Goal: Task Accomplishment & Management: Manage account settings

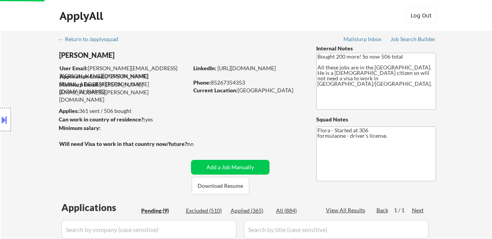
select select ""applied""
select select ""pending""
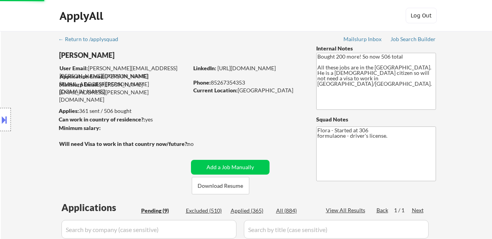
select select ""pending""
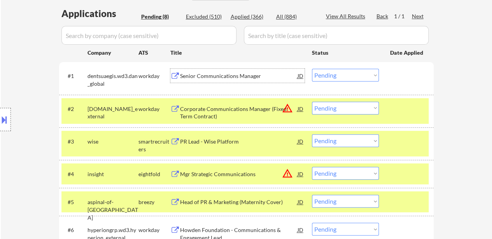
click at [193, 81] on div "Senior Communications Manager" at bounding box center [238, 76] width 117 height 14
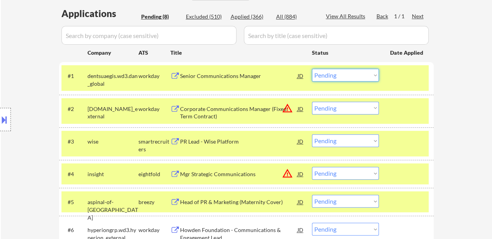
click at [350, 73] on select "Choose an option... Pending Applied Excluded (Questions) Excluded (Expired) Exc…" at bounding box center [345, 75] width 67 height 13
click at [312, 69] on select "Choose an option... Pending Applied Excluded (Questions) Excluded (Expired) Exc…" at bounding box center [345, 75] width 67 height 13
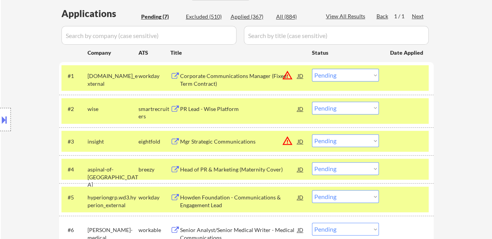
click at [258, 74] on div "Corporate Communications Manager (Fixed Term Contract)" at bounding box center [238, 79] width 117 height 15
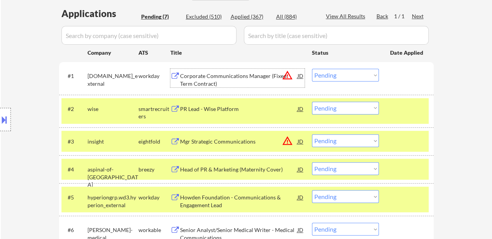
click at [349, 76] on select "Choose an option... Pending Applied Excluded (Questions) Excluded (Expired) Exc…" at bounding box center [345, 75] width 67 height 13
click at [312, 69] on select "Choose an option... Pending Applied Excluded (Questions) Excluded (Expired) Exc…" at bounding box center [345, 75] width 67 height 13
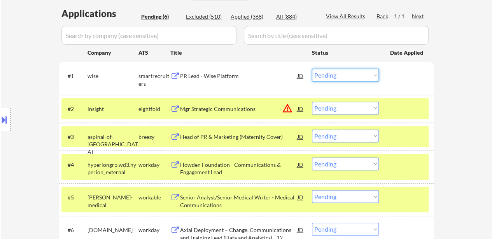
click at [340, 74] on select "Choose an option... Pending Applied Excluded (Questions) Excluded (Expired) Exc…" at bounding box center [345, 75] width 67 height 13
click at [312, 69] on select "Choose an option... Pending Applied Excluded (Questions) Excluded (Expired) Exc…" at bounding box center [345, 75] width 67 height 13
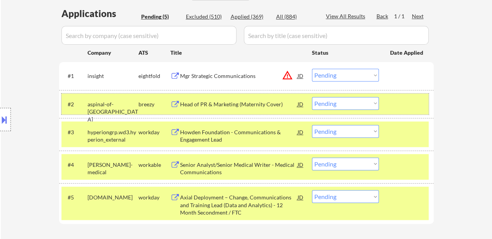
click at [422, 113] on div "#2 aspinal-of-london breezy Head of PR & Marketing (Maternity Cover) JD warning…" at bounding box center [244, 104] width 367 height 21
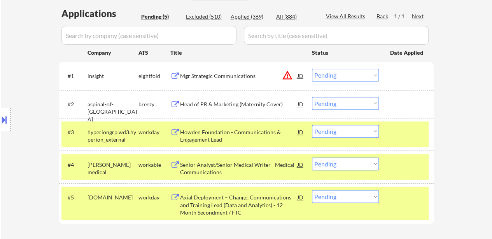
click at [404, 129] on div at bounding box center [407, 132] width 34 height 14
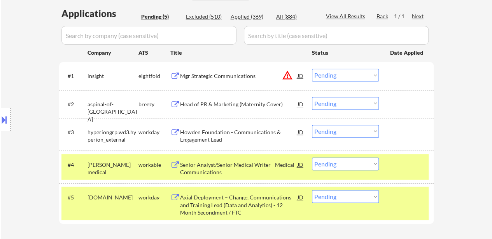
click at [401, 166] on div at bounding box center [407, 165] width 34 height 14
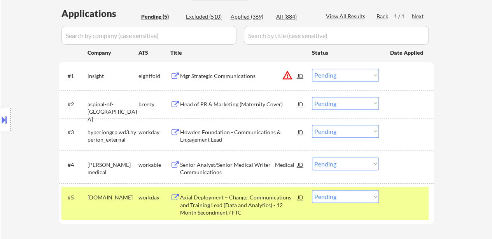
drag, startPoint x: 399, startPoint y: 198, endPoint x: 353, endPoint y: 163, distance: 58.0
click at [399, 198] on div at bounding box center [407, 197] width 34 height 14
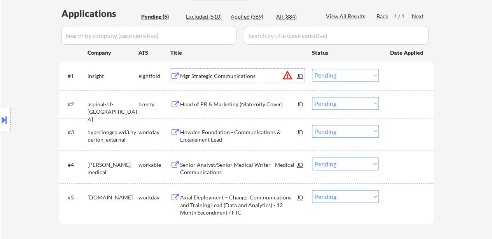
click at [209, 77] on div "Mgr Strategic Communications" at bounding box center [238, 76] width 117 height 8
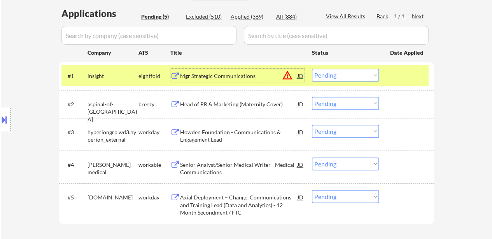
click at [255, 111] on div "#2 aspinal-of-london breezy Head of PR & Marketing (Maternity Cover) JD warning…" at bounding box center [244, 104] width 367 height 21
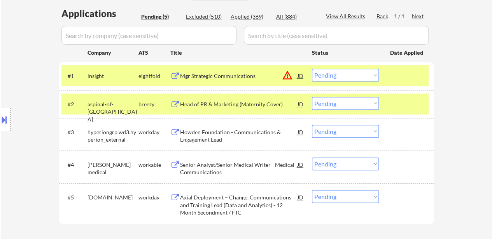
click at [412, 103] on div at bounding box center [407, 104] width 34 height 14
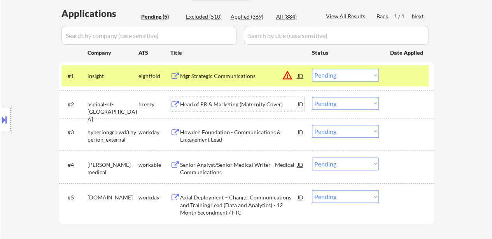
click at [249, 101] on div "Head of PR & Marketing (Maternity Cover)" at bounding box center [238, 105] width 117 height 8
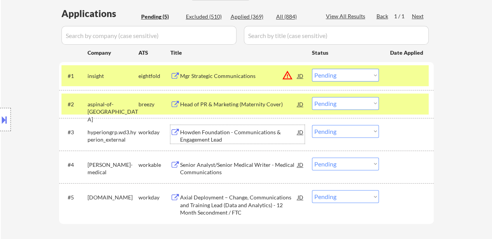
click at [218, 130] on div "Howden Foundation - Communications & Engagement Lead" at bounding box center [238, 136] width 117 height 15
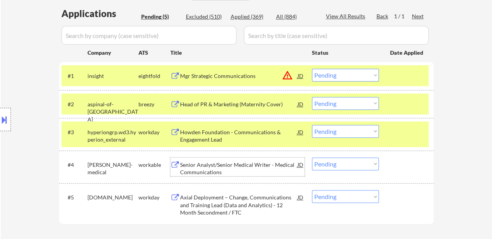
click at [213, 160] on div "Senior Analyst/Senior Medical Writer - Medical Communications" at bounding box center [238, 167] width 117 height 19
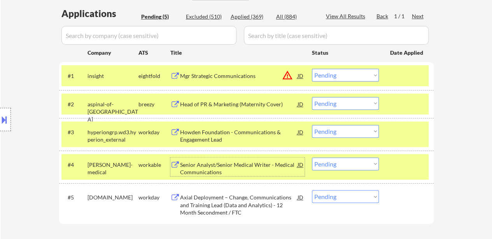
click at [240, 214] on div "Axial Deployment – Change, Communications and Training Lead (Data and Analytics…" at bounding box center [238, 205] width 117 height 23
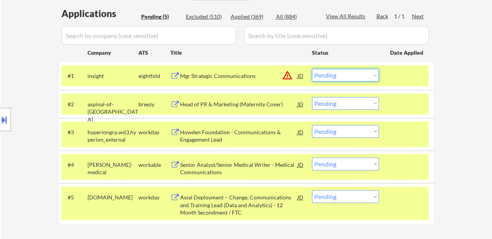
click at [322, 75] on select "Choose an option... Pending Applied Excluded (Questions) Excluded (Expired) Exc…" at bounding box center [345, 75] width 67 height 13
click at [312, 69] on select "Choose an option... Pending Applied Excluded (Questions) Excluded (Expired) Exc…" at bounding box center [345, 75] width 67 height 13
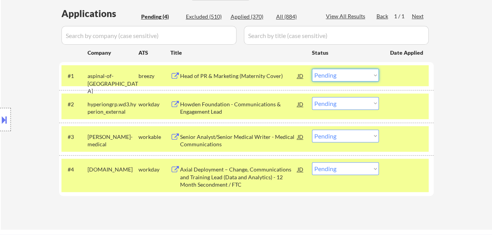
click at [336, 76] on select "Choose an option... Pending Applied Excluded (Questions) Excluded (Expired) Exc…" at bounding box center [345, 75] width 67 height 13
click at [361, 78] on select "Choose an option... Pending Applied Excluded (Questions) Excluded (Expired) Exc…" at bounding box center [345, 75] width 67 height 13
click at [312, 69] on select "Choose an option... Pending Applied Excluded (Questions) Excluded (Expired) Exc…" at bounding box center [345, 75] width 67 height 13
select select ""pending""
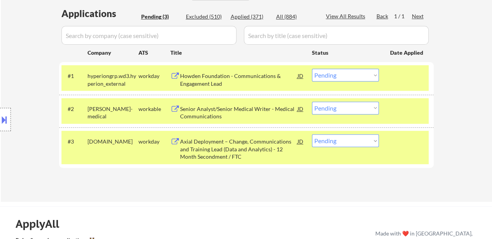
click at [347, 105] on select "Choose an option... Pending Applied Excluded (Questions) Excluded (Expired) Exc…" at bounding box center [345, 108] width 67 height 13
click at [312, 102] on select "Choose an option... Pending Applied Excluded (Questions) Excluded (Expired) Exc…" at bounding box center [345, 108] width 67 height 13
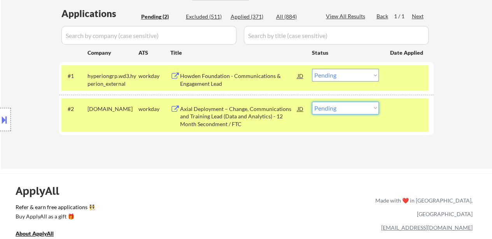
click at [353, 107] on select "Choose an option... Pending Applied Excluded (Questions) Excluded (Expired) Exc…" at bounding box center [345, 108] width 67 height 13
select select ""excluded__bad_match_""
click at [312, 102] on select "Choose an option... Pending Applied Excluded (Questions) Excluded (Expired) Exc…" at bounding box center [345, 108] width 67 height 13
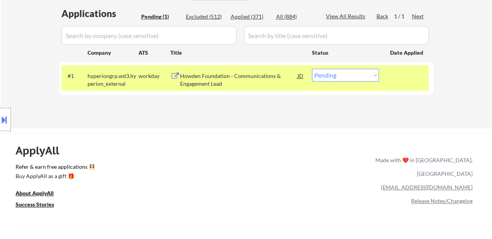
click at [358, 78] on select "Choose an option... Pending Applied Excluded (Questions) Excluded (Expired) Exc…" at bounding box center [345, 75] width 67 height 13
select select ""excluded__other_""
click at [312, 69] on select "Choose an option... Pending Applied Excluded (Questions) Excluded (Expired) Exc…" at bounding box center [345, 75] width 67 height 13
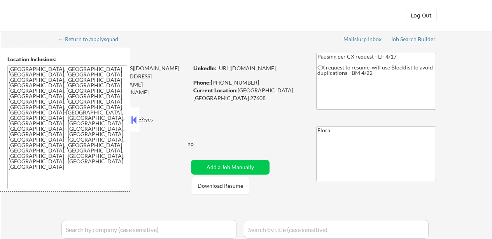
select select ""pending""
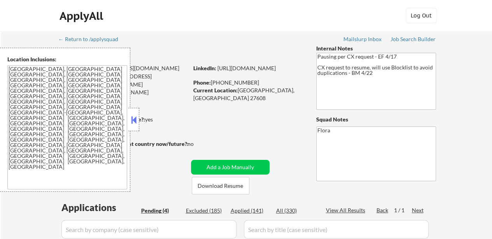
click at [134, 120] on button at bounding box center [133, 120] width 9 height 12
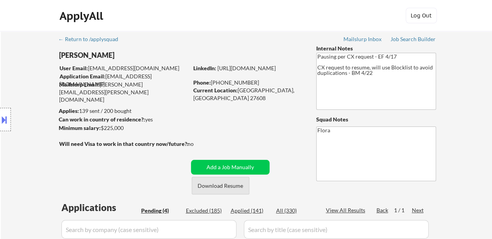
click at [219, 185] on button "Download Resume" at bounding box center [221, 185] width 58 height 17
